Goal: Task Accomplishment & Management: Use online tool/utility

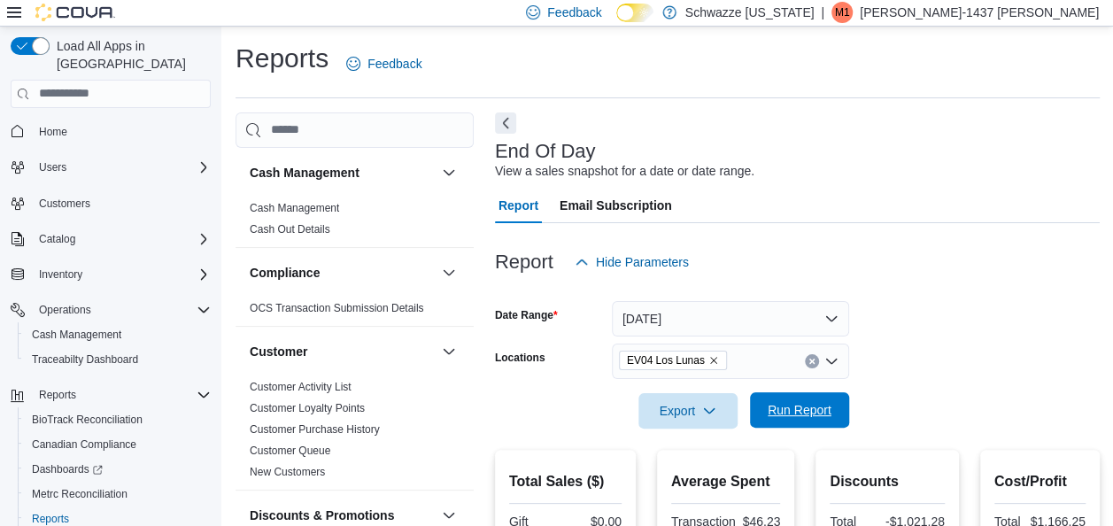
click at [794, 418] on span "Run Report" at bounding box center [800, 410] width 64 height 18
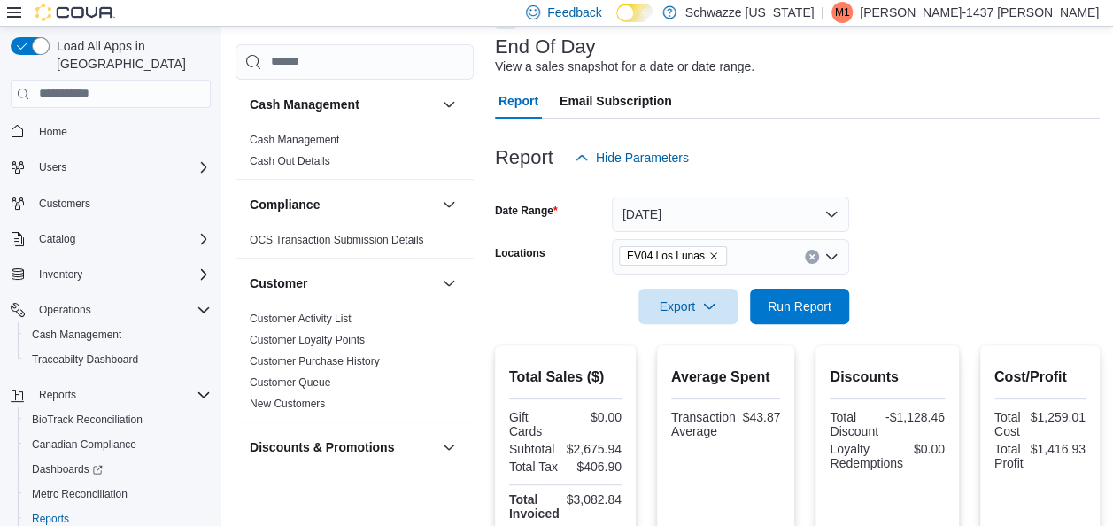
scroll to position [97, 0]
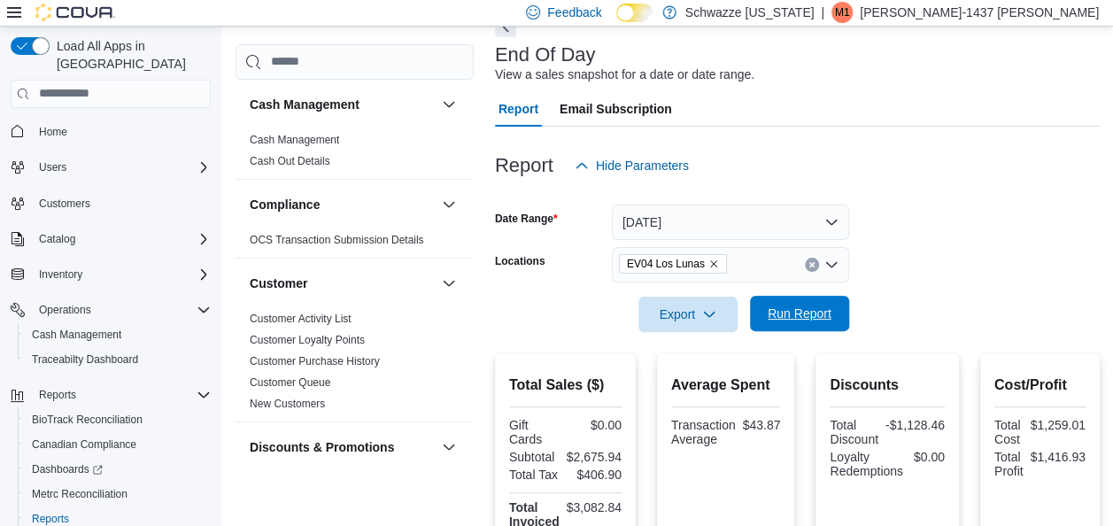
click at [820, 320] on span "Run Report" at bounding box center [800, 314] width 64 height 18
click at [786, 326] on span "Run Report" at bounding box center [800, 313] width 78 height 35
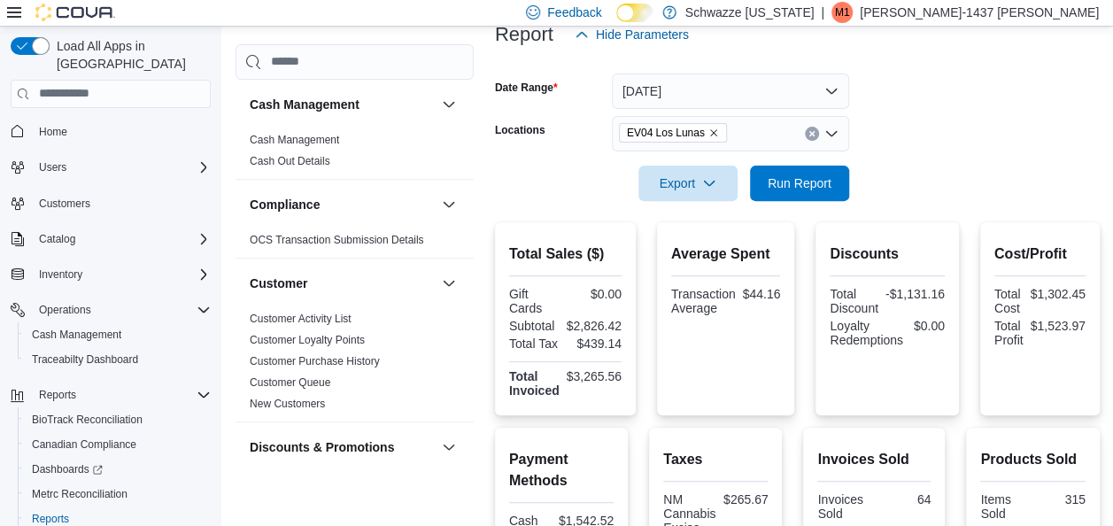
scroll to position [223, 0]
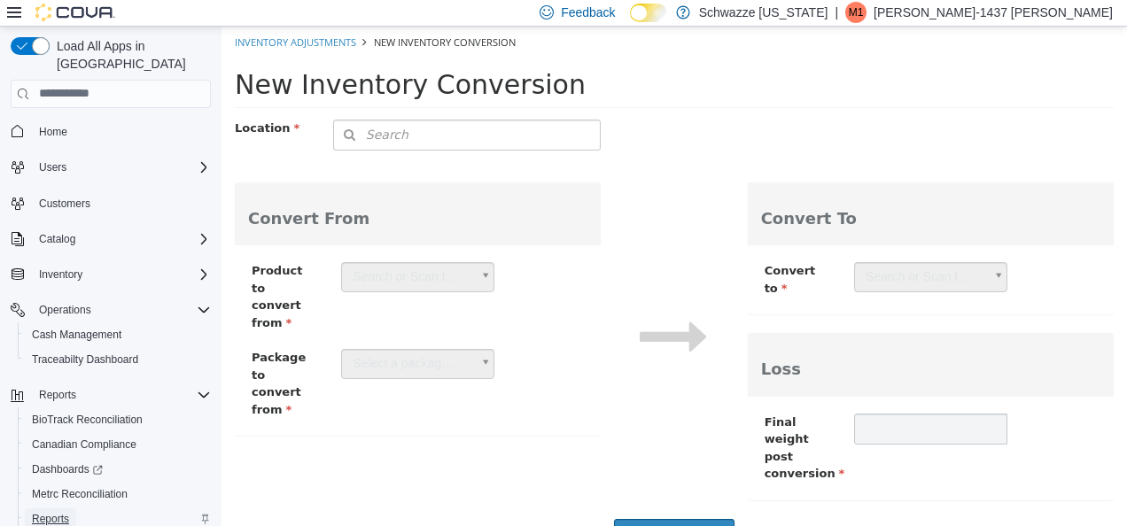
click at [48, 508] on span "Reports" at bounding box center [50, 518] width 37 height 21
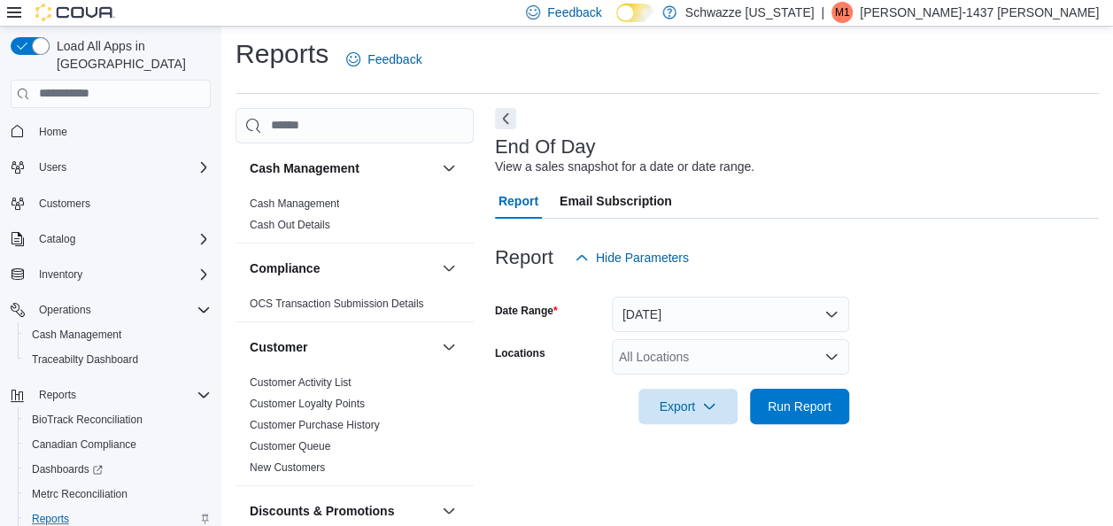
scroll to position [30, 0]
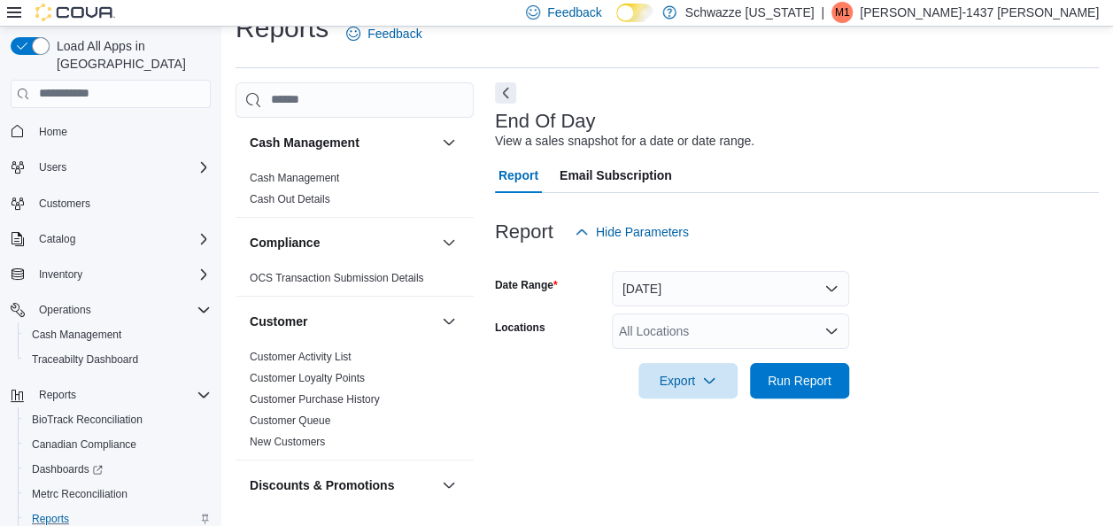
click at [709, 337] on div "All Locations" at bounding box center [730, 331] width 237 height 35
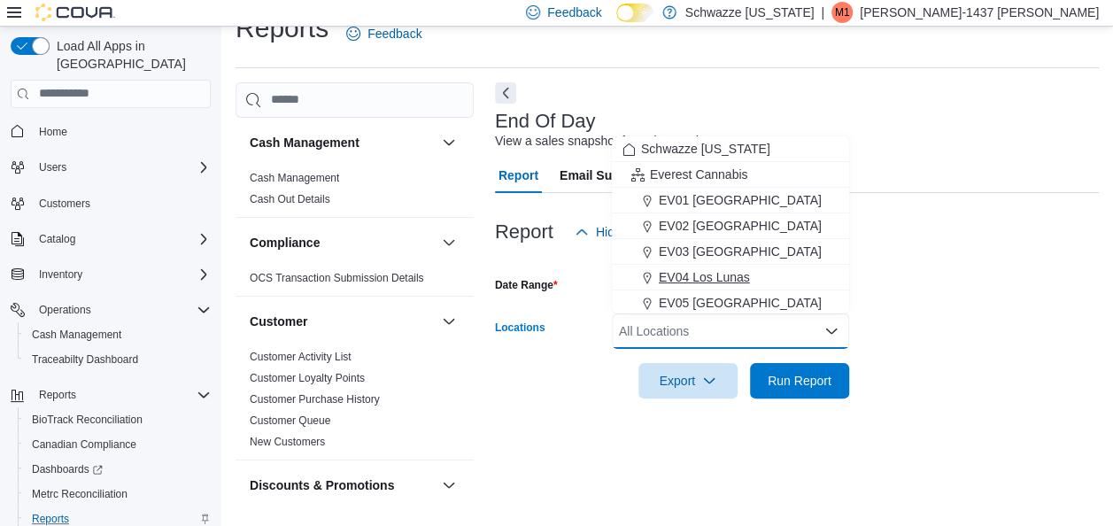
click at [698, 282] on span "EV04 Los Lunas" at bounding box center [704, 277] width 91 height 18
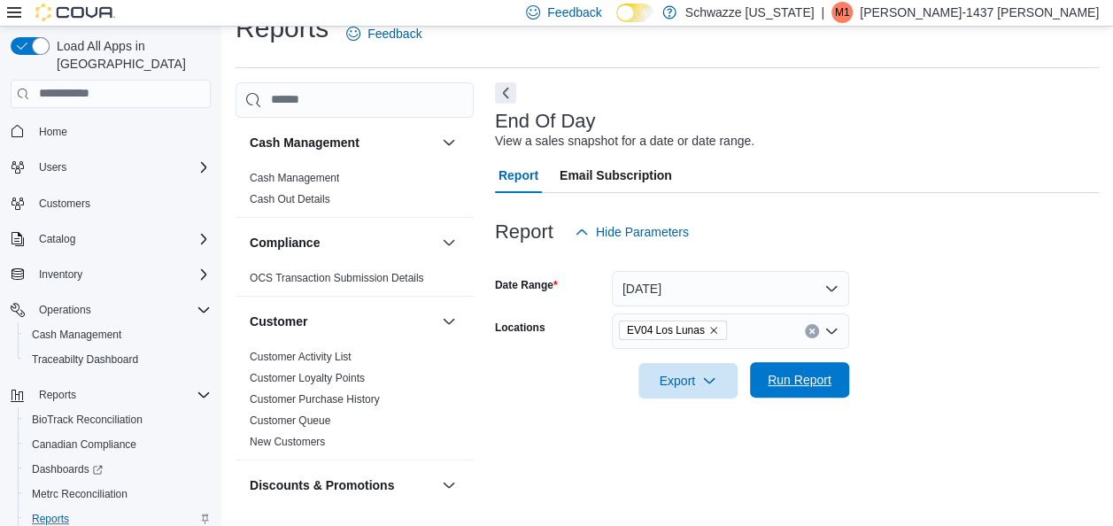
click at [813, 367] on span "Run Report" at bounding box center [800, 379] width 78 height 35
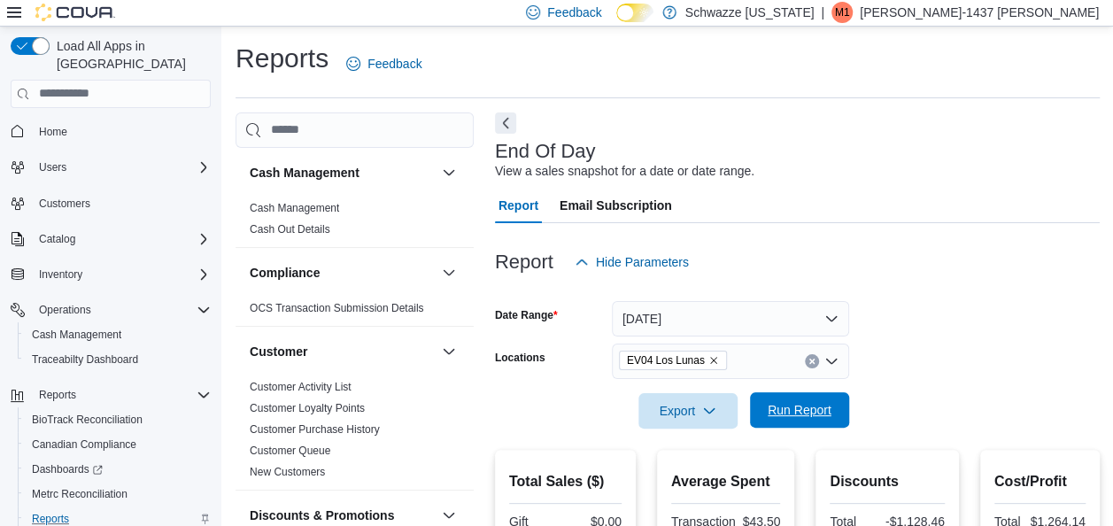
click at [797, 411] on span "Run Report" at bounding box center [800, 410] width 64 height 18
click at [64, 264] on span "Inventory" at bounding box center [60, 274] width 43 height 21
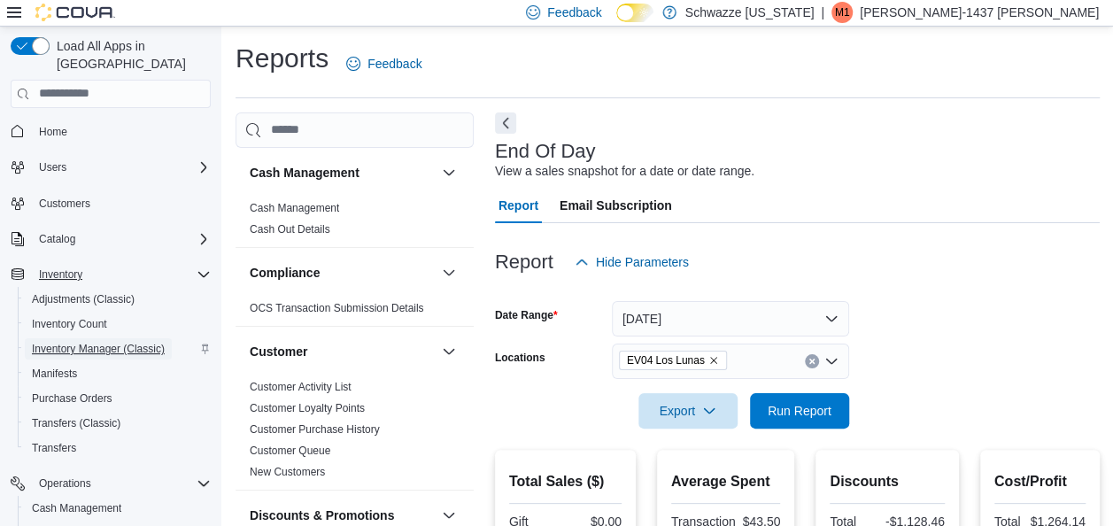
click at [115, 342] on span "Inventory Manager (Classic)" at bounding box center [98, 349] width 133 height 14
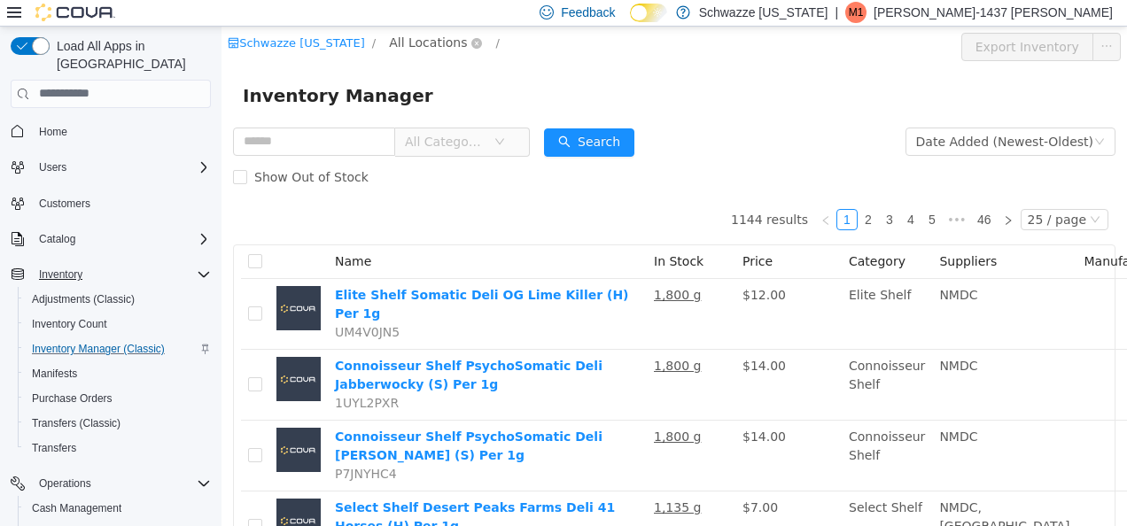
click at [430, 47] on span "All Locations" at bounding box center [428, 41] width 78 height 19
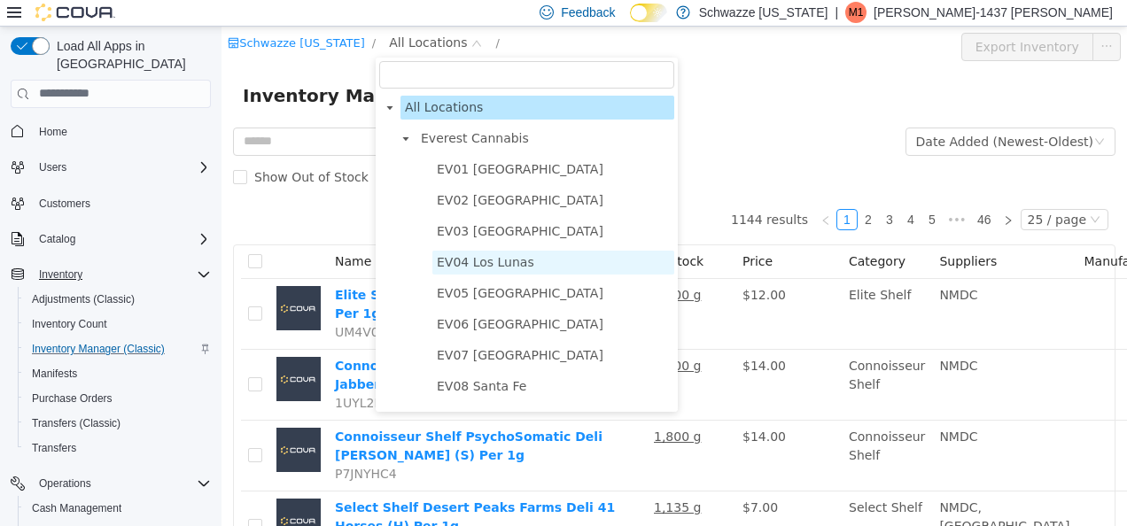
drag, startPoint x: 492, startPoint y: 261, endPoint x: 444, endPoint y: 272, distance: 49.0
click at [444, 272] on span "EV04 Los Lunas" at bounding box center [553, 262] width 242 height 24
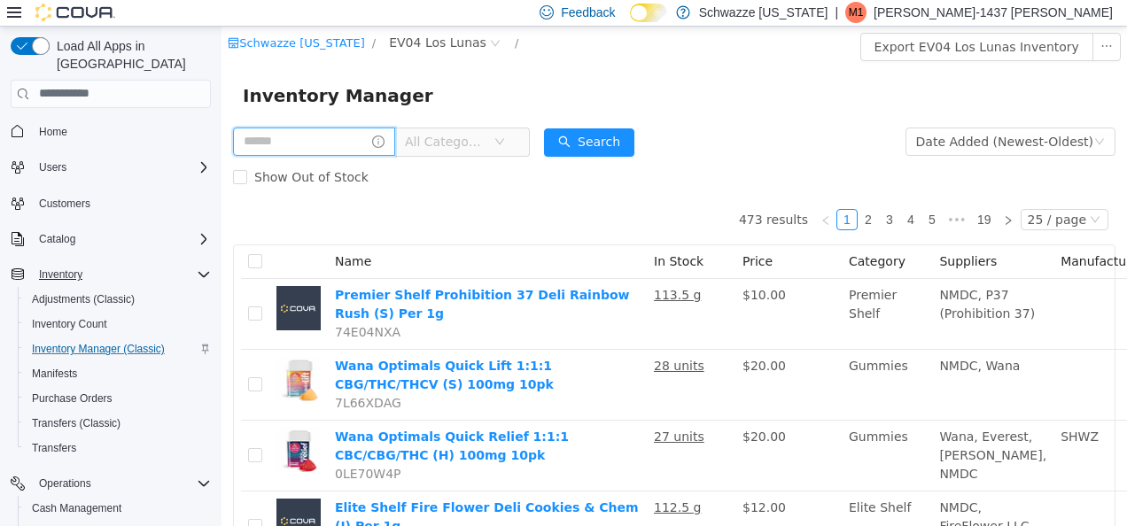
click at [289, 141] on input "text" at bounding box center [314, 141] width 162 height 28
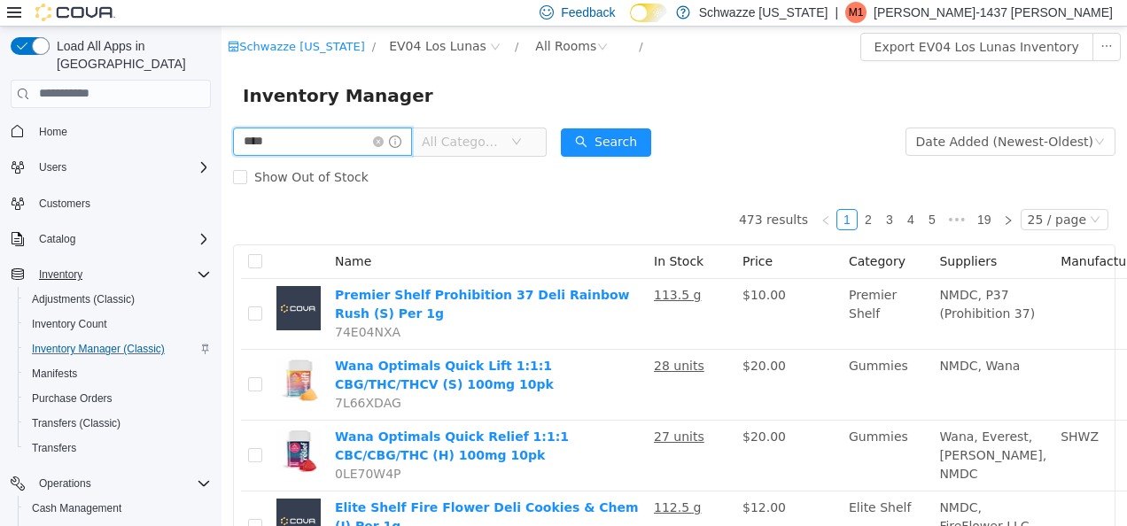
type input "****"
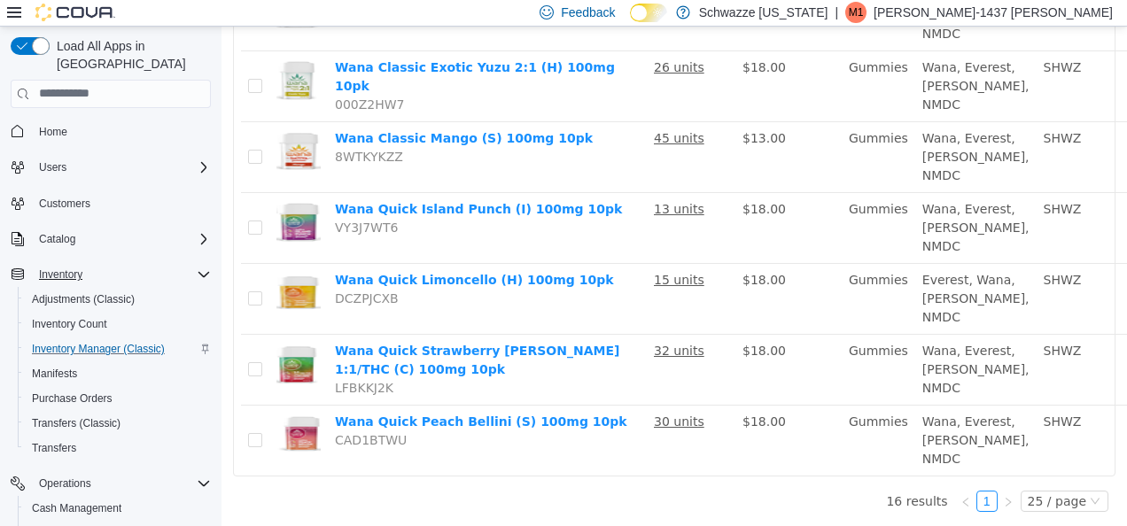
scroll to position [1004, 120]
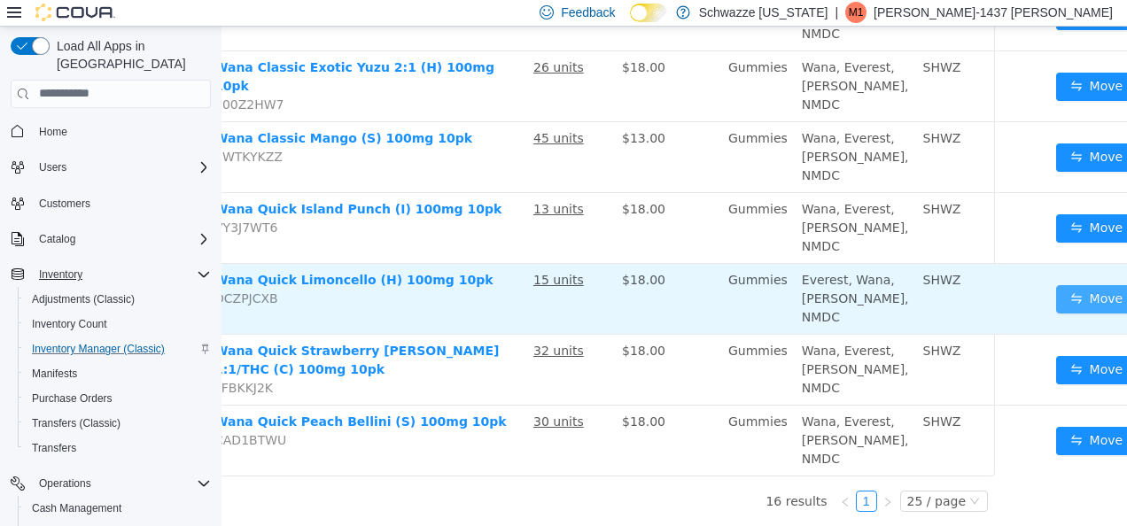
click at [1056, 313] on button "Move" at bounding box center [1096, 298] width 81 height 28
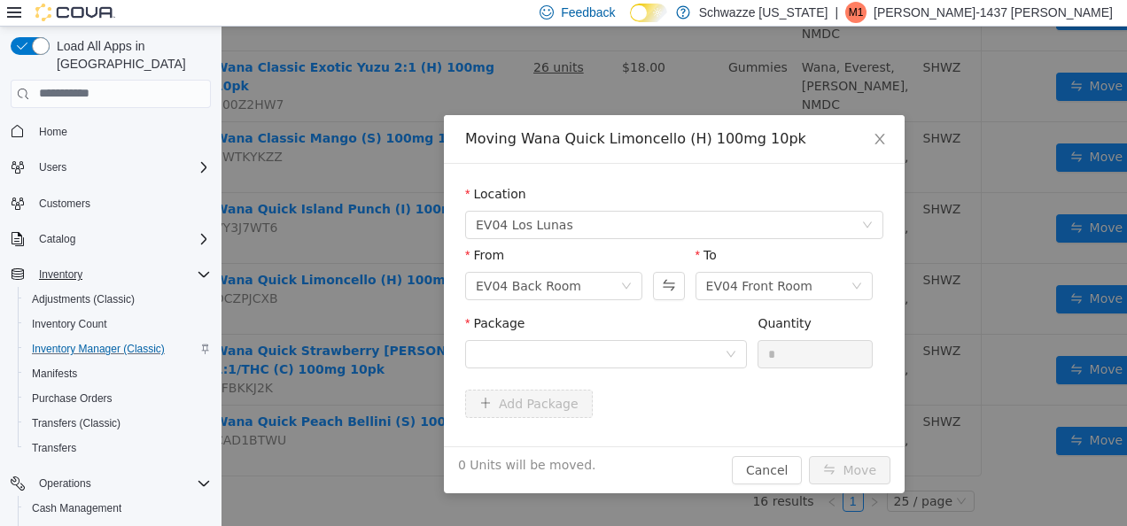
scroll to position [1004, 107]
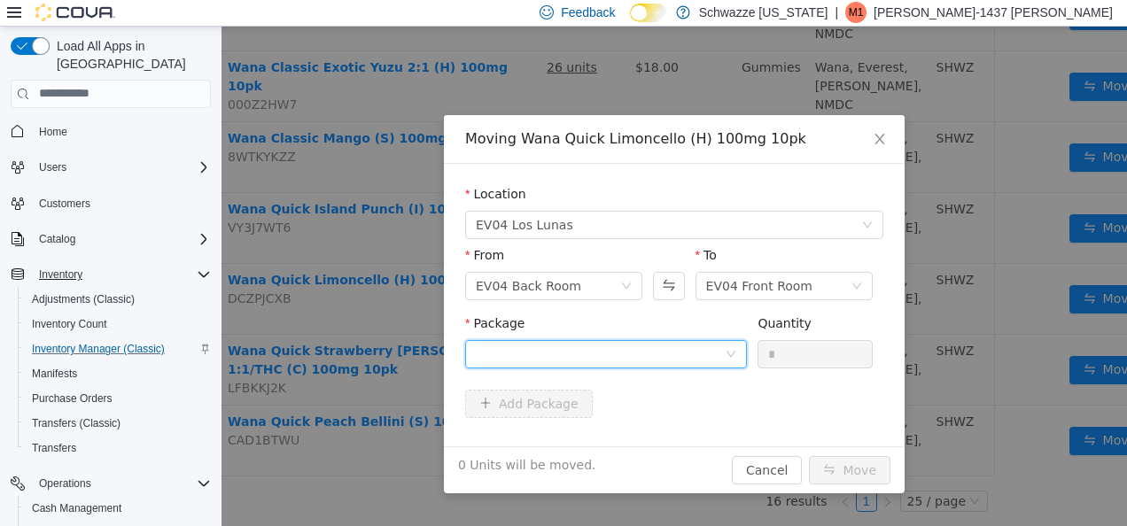
click at [634, 357] on div at bounding box center [600, 353] width 249 height 27
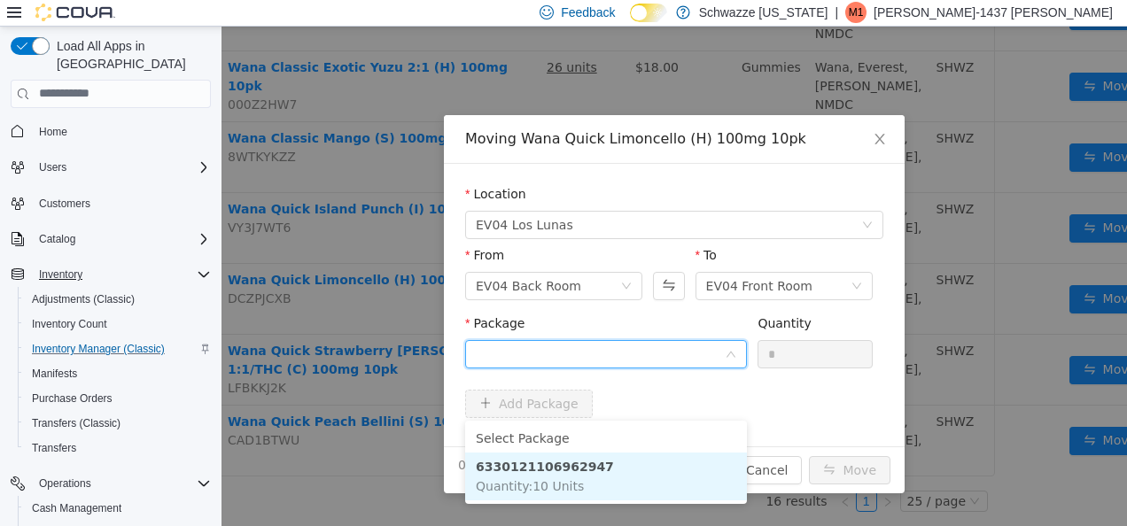
click at [648, 452] on li "6330121106962947 Quantity : 10 Units" at bounding box center [606, 476] width 282 height 48
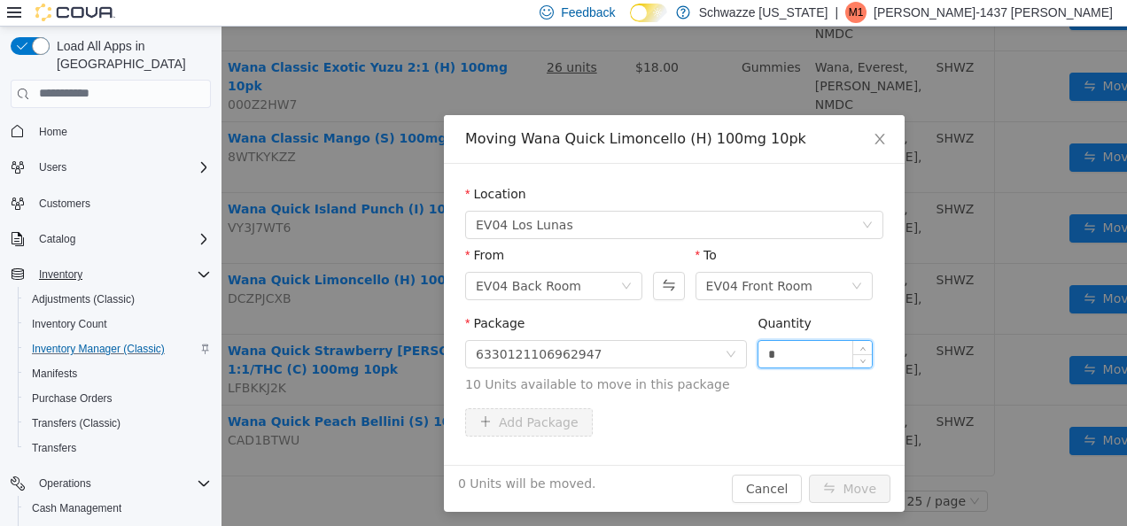
click at [758, 350] on input "*" at bounding box center [814, 353] width 113 height 27
type input "**"
click at [809, 474] on button "Move" at bounding box center [849, 488] width 81 height 28
